Goal: Information Seeking & Learning: Learn about a topic

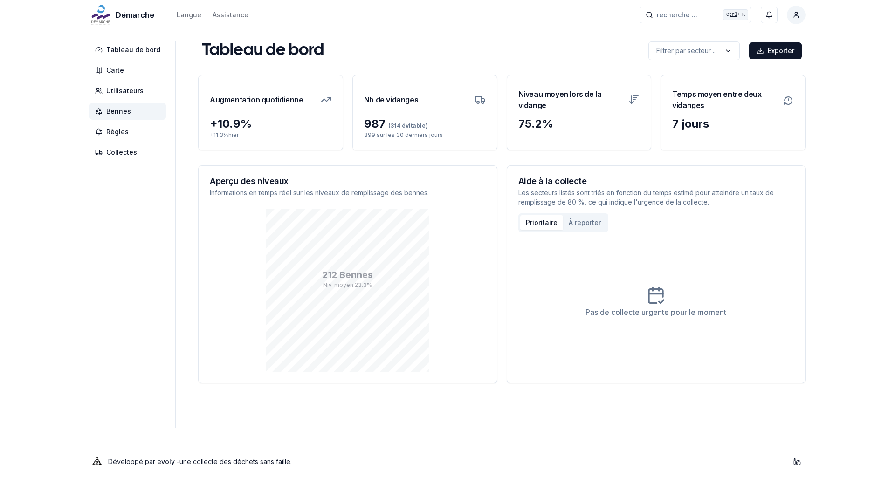
click at [122, 111] on span "Bennes" at bounding box center [118, 111] width 25 height 9
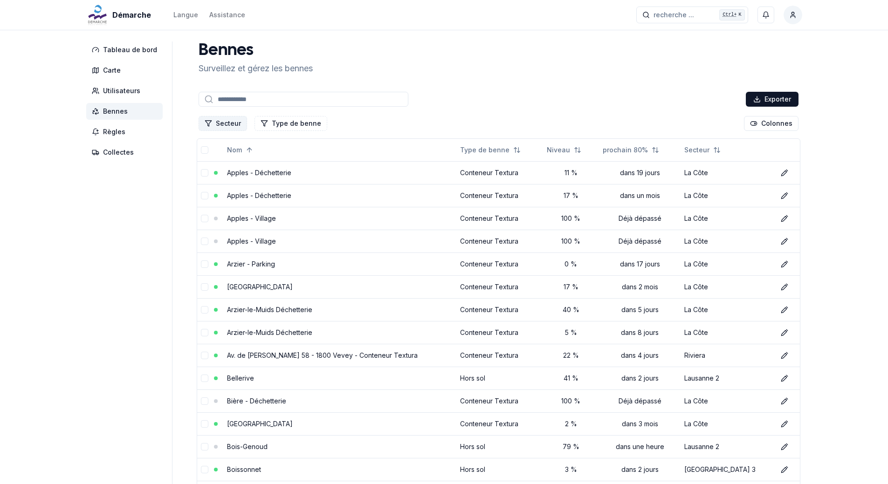
click at [232, 126] on button "Secteur" at bounding box center [222, 123] width 48 height 15
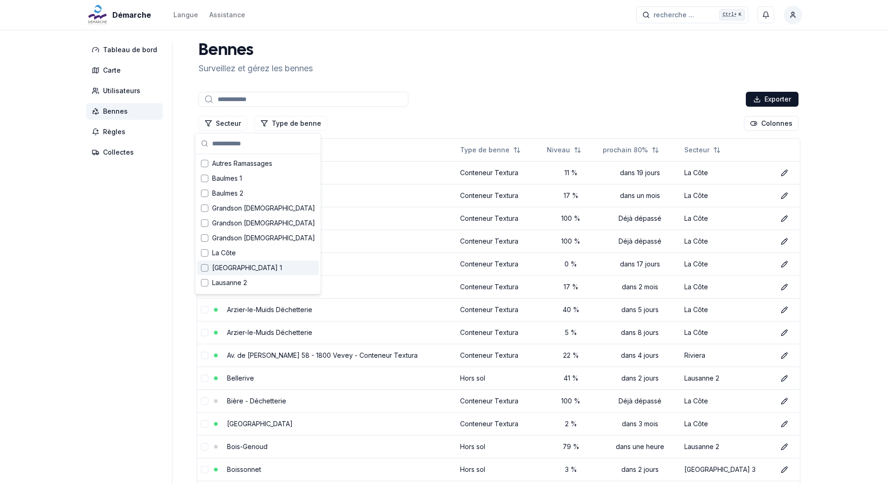
click at [239, 273] on div "Lausanne 1" at bounding box center [258, 267] width 122 height 15
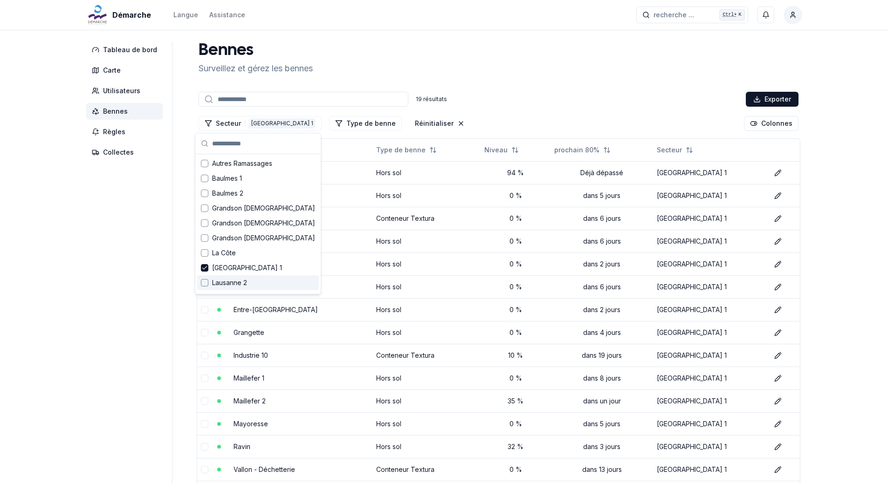
click at [239, 280] on span "Lausanne 2" at bounding box center [229, 282] width 35 height 9
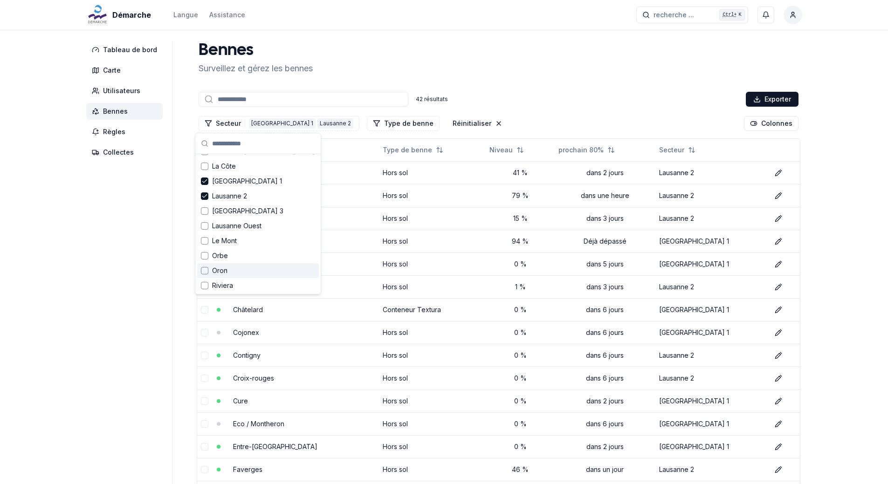
scroll to position [93, 0]
click at [227, 206] on span "Lausanne 3" at bounding box center [247, 204] width 71 height 9
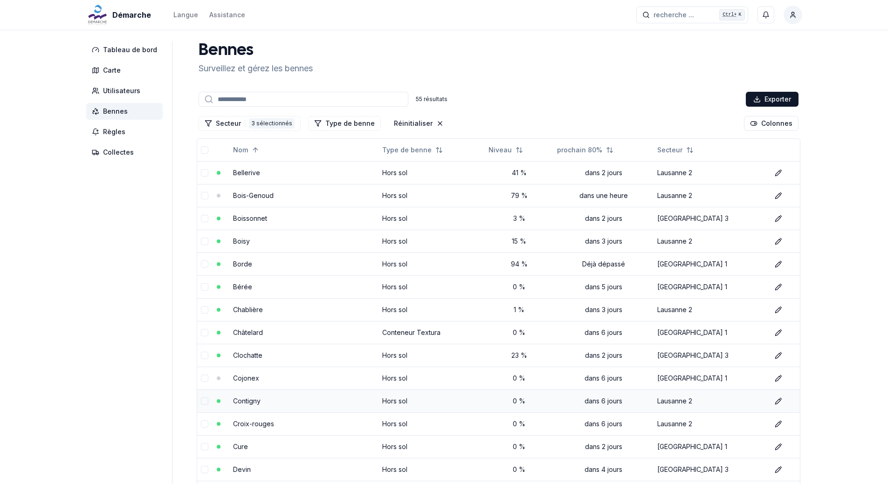
click at [252, 400] on link "Contigny" at bounding box center [246, 401] width 27 height 8
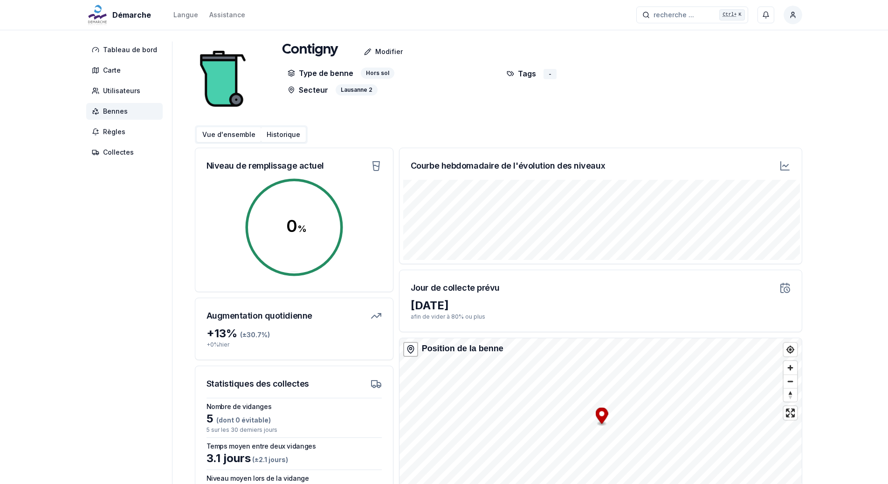
click at [287, 133] on button "Historique" at bounding box center [283, 134] width 45 height 15
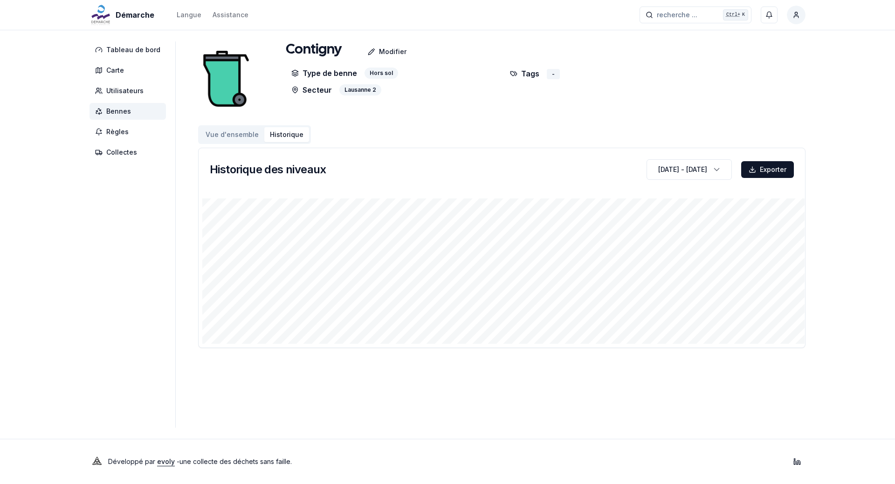
click at [119, 110] on span "Bennes" at bounding box center [118, 111] width 25 height 9
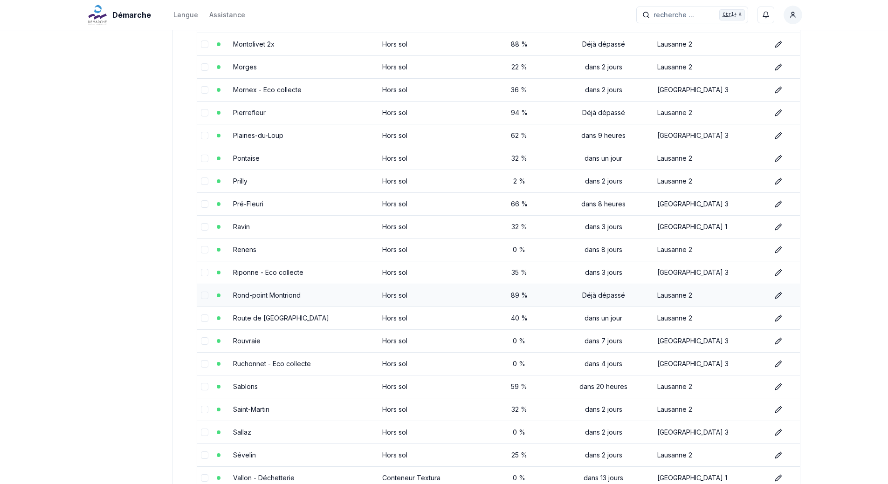
scroll to position [839, 0]
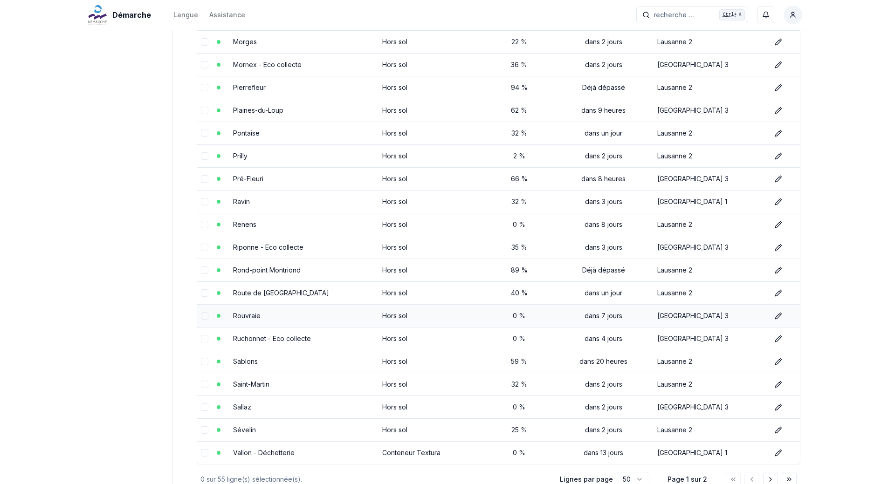
click at [242, 320] on td "Rouvraie" at bounding box center [303, 315] width 149 height 23
click at [243, 314] on link "Rouvraie" at bounding box center [246, 316] width 27 height 8
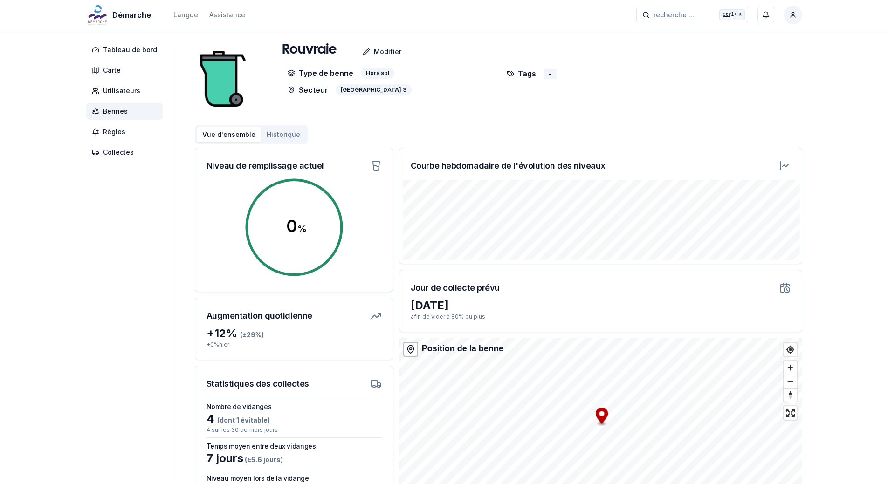
click at [275, 135] on button "Historique" at bounding box center [283, 134] width 45 height 15
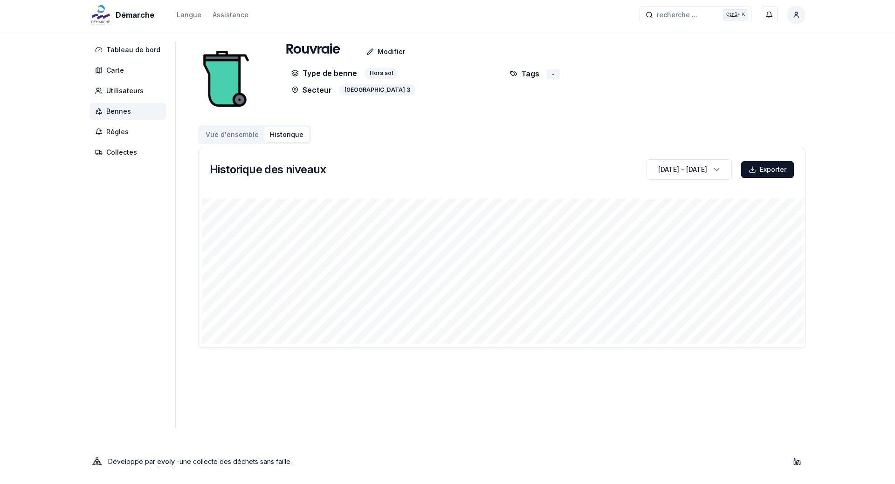
click at [116, 109] on span "Bennes" at bounding box center [118, 111] width 25 height 9
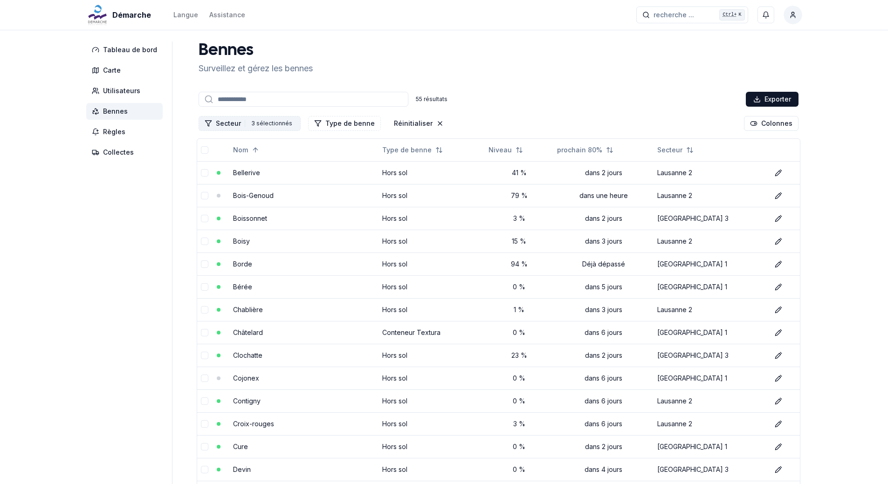
click at [223, 121] on button "Secteur 3 3 sélectionnés" at bounding box center [249, 123] width 102 height 15
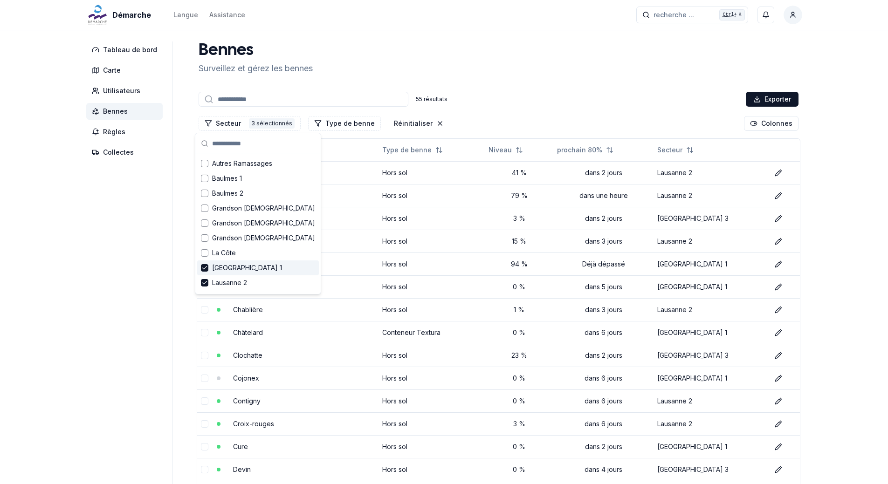
click at [236, 269] on span "Lausanne 1" at bounding box center [247, 267] width 70 height 9
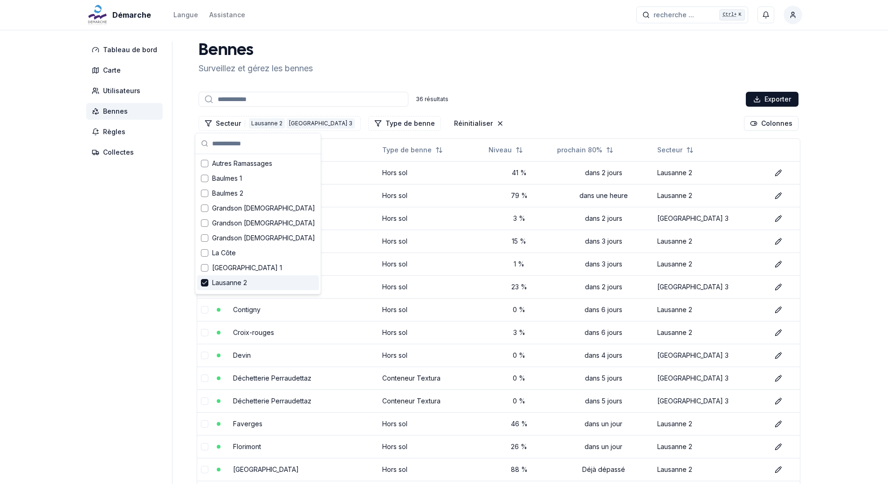
click at [239, 284] on span "Lausanne 2" at bounding box center [229, 282] width 35 height 9
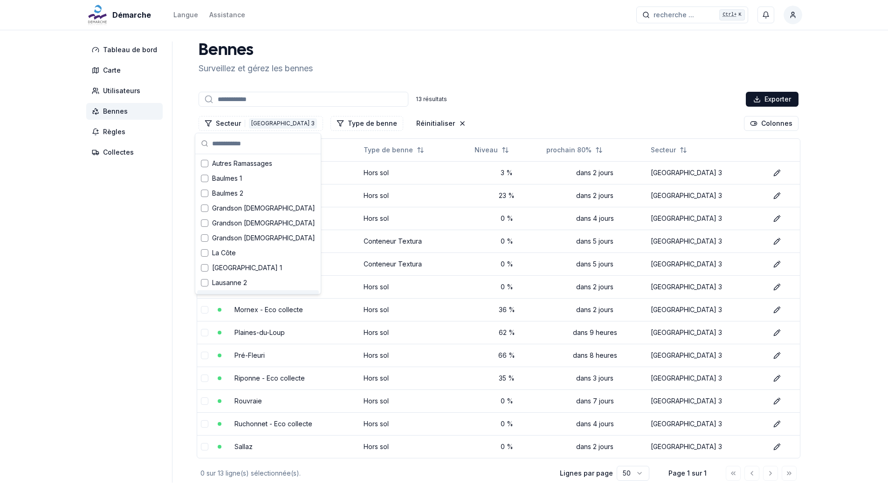
click at [147, 296] on aside "Tableau de bord Carte Utilisateurs Bennes Règles Collectes" at bounding box center [129, 261] width 86 height 441
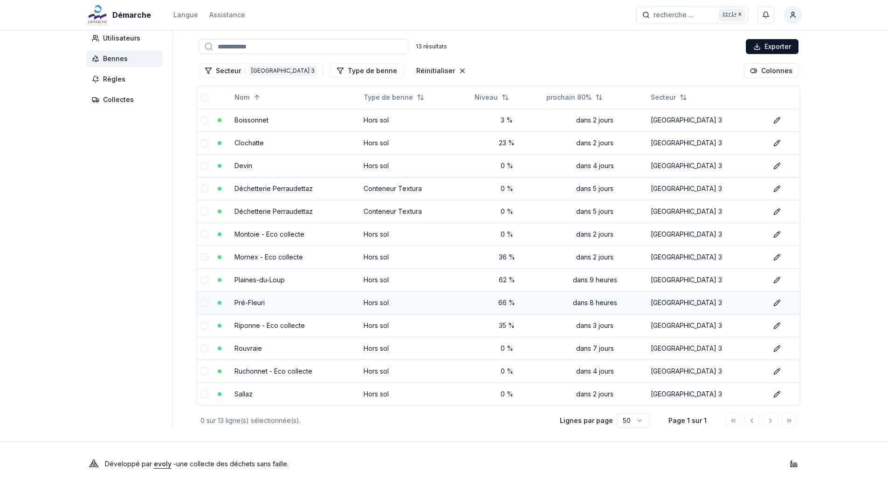
scroll to position [55, 0]
